Goal: Task Accomplishment & Management: Use online tool/utility

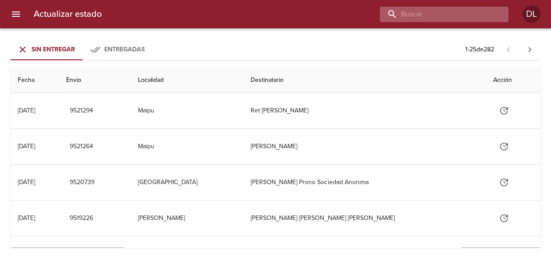
click at [454, 13] on input "buscar" at bounding box center [435, 15] width 113 height 16
type input "slvia delia fraile"
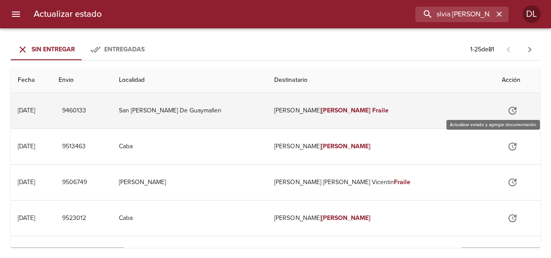
click at [507, 109] on icon "Tabla de envíos del cliente" at bounding box center [512, 111] width 11 height 11
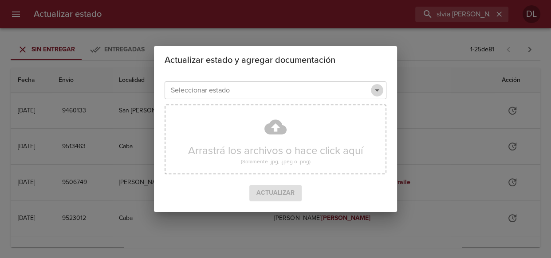
click at [380, 89] on icon "Abrir" at bounding box center [376, 90] width 11 height 11
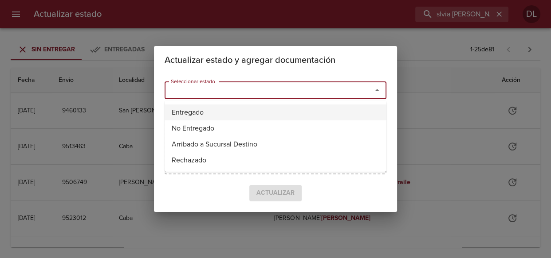
click at [346, 110] on li "Entregado" at bounding box center [275, 113] width 222 height 16
type input "Entregado"
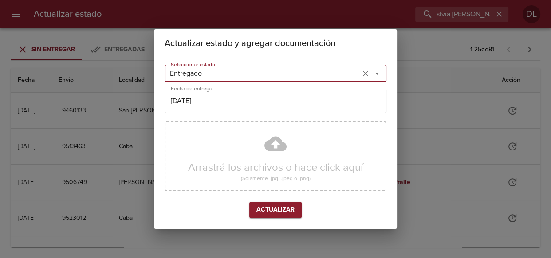
click at [277, 203] on button "Actualizar" at bounding box center [275, 210] width 52 height 16
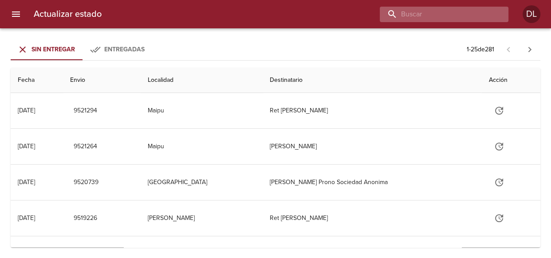
click at [459, 11] on input "buscar" at bounding box center [435, 15] width 113 height 16
type input "9474571"
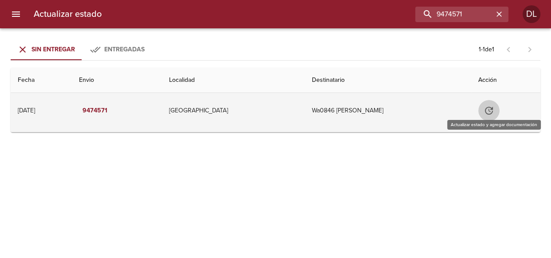
click at [489, 106] on icon "Tabla de envíos del cliente" at bounding box center [488, 111] width 11 height 11
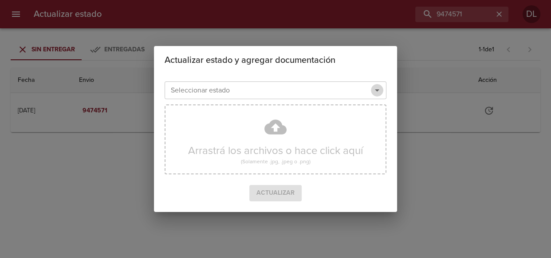
click at [380, 90] on icon "Abrir" at bounding box center [376, 90] width 11 height 11
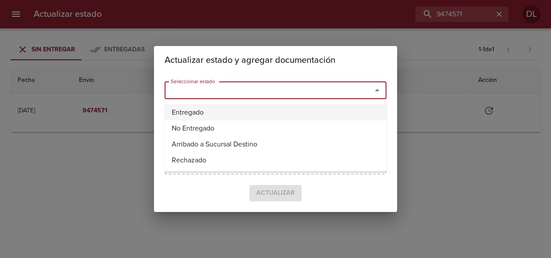
click at [357, 112] on li "Entregado" at bounding box center [275, 113] width 222 height 16
type input "Entregado"
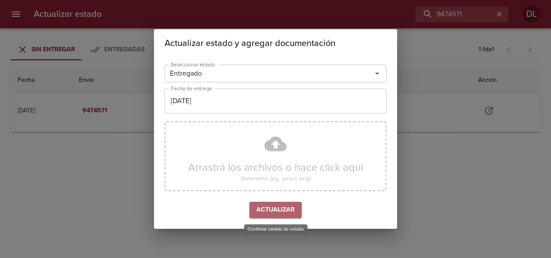
click at [275, 212] on span "Actualizar" at bounding box center [275, 210] width 38 height 11
